Goal: Task Accomplishment & Management: Use online tool/utility

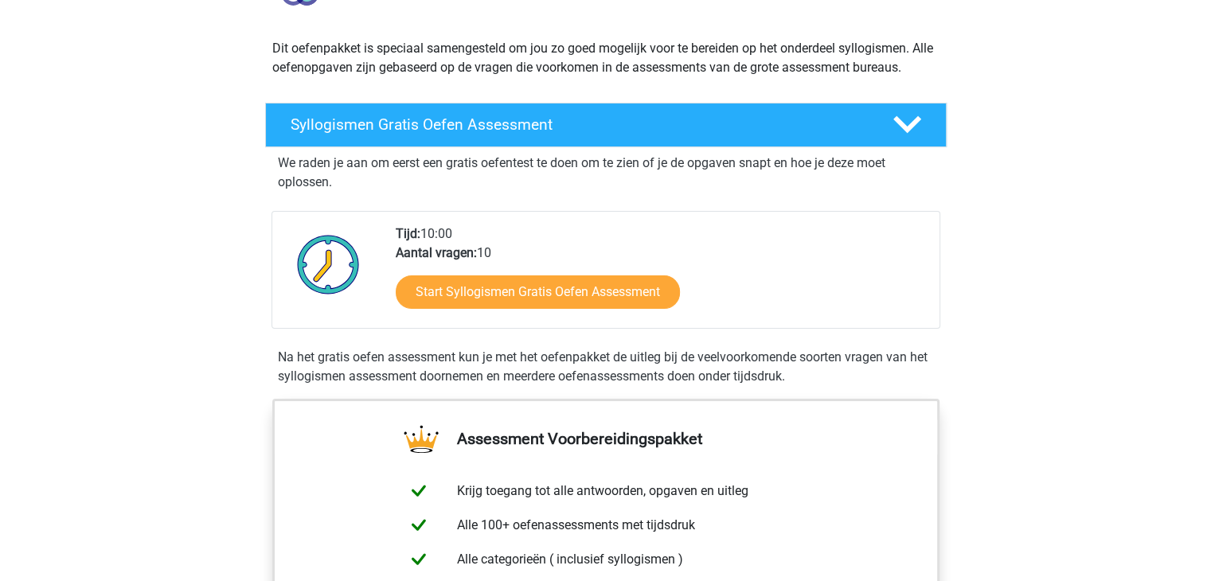
scroll to position [159, 0]
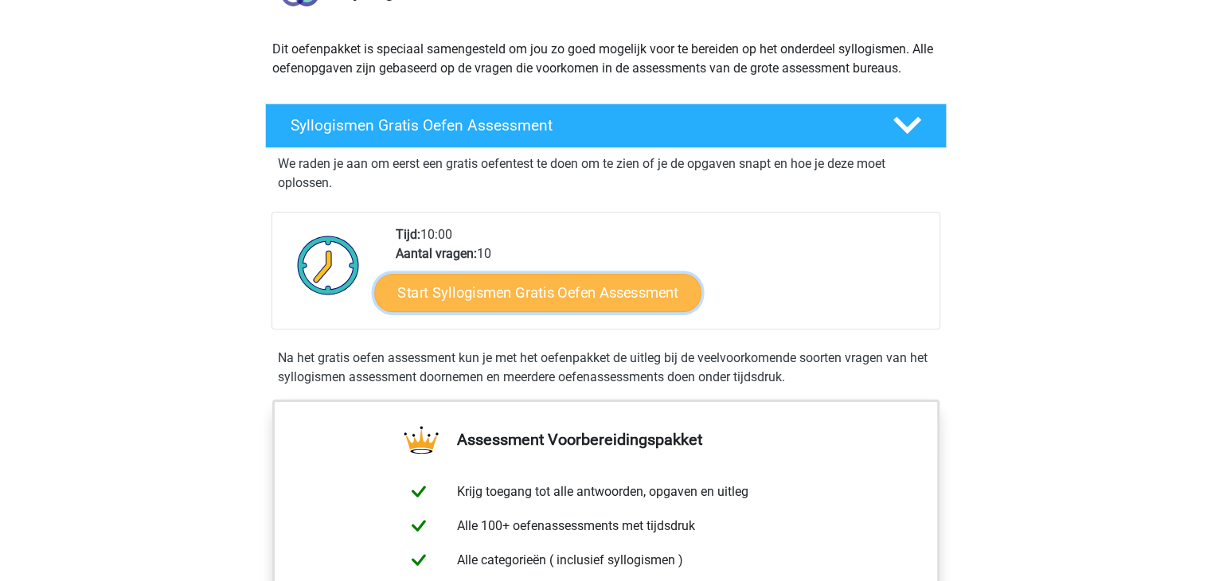
click at [519, 297] on link "Start Syllogismen Gratis Oefen Assessment" at bounding box center [537, 292] width 327 height 38
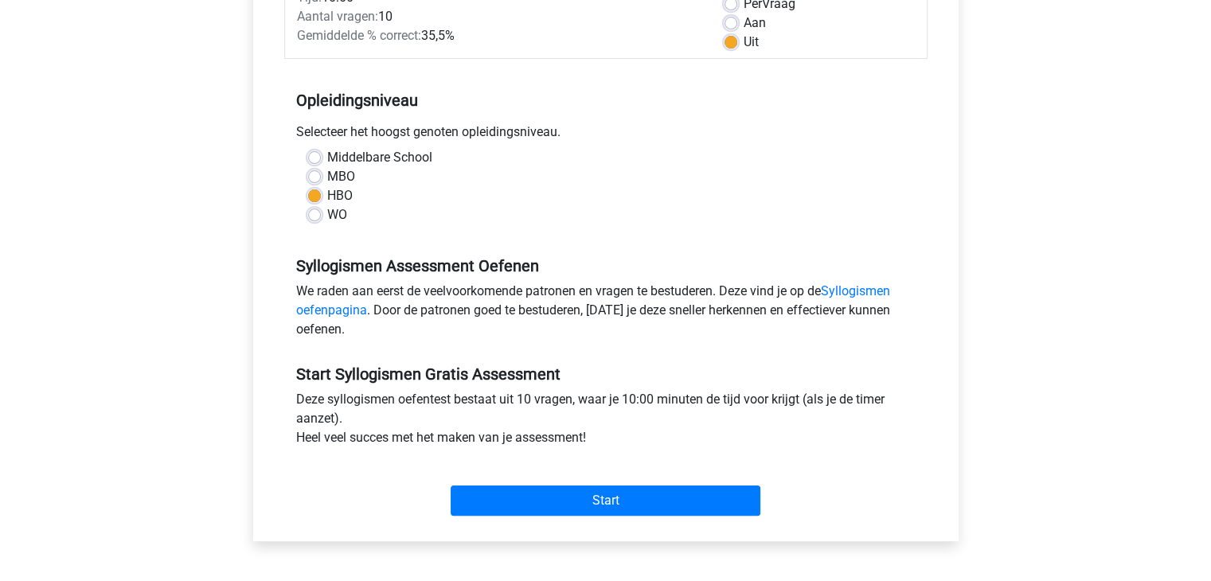
scroll to position [478, 0]
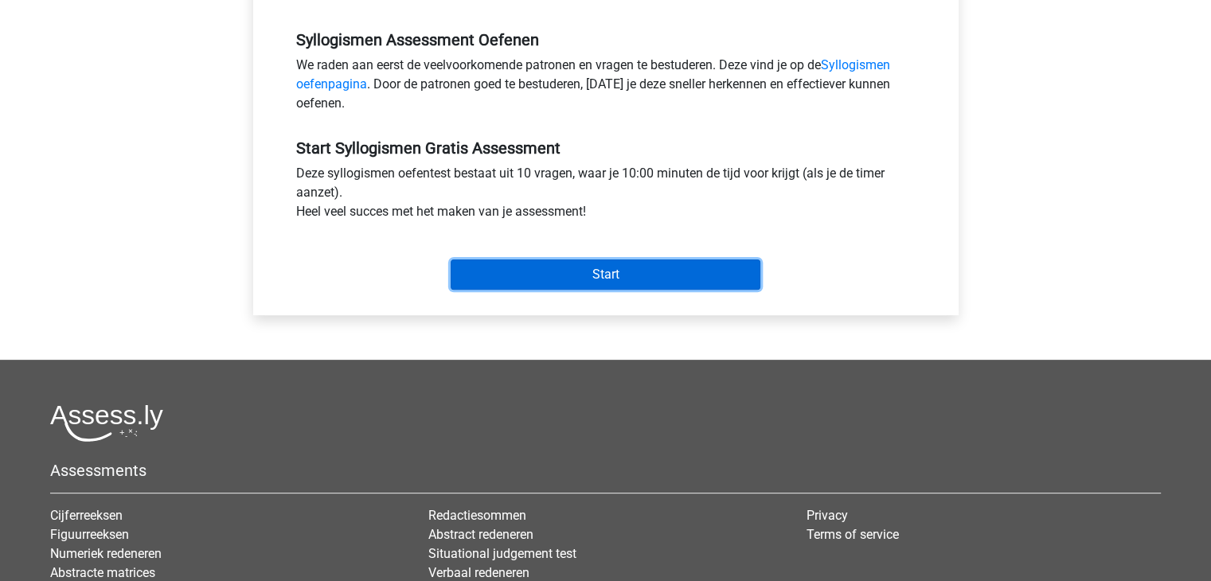
click at [603, 281] on input "Start" at bounding box center [606, 275] width 310 height 30
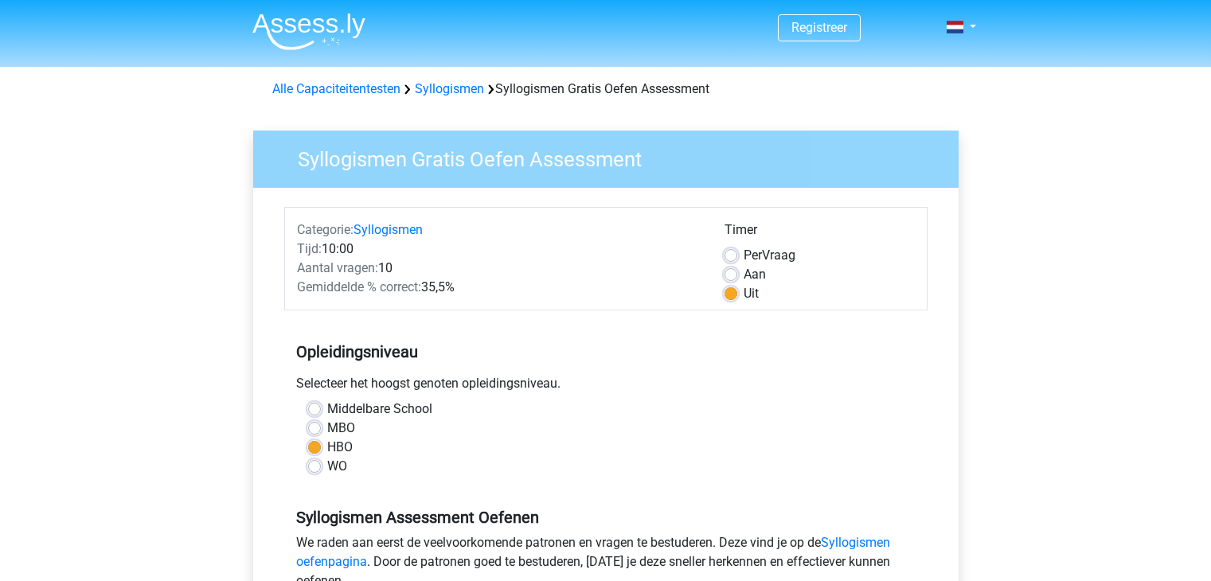
scroll to position [478, 0]
